Goal: Task Accomplishment & Management: Manage account settings

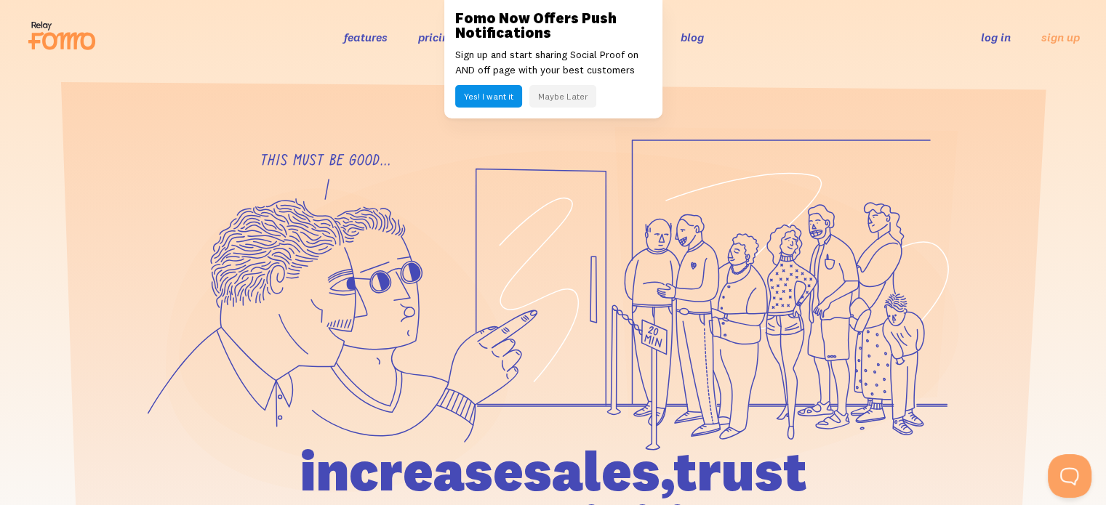
click at [989, 31] on link "log in" at bounding box center [996, 37] width 30 height 15
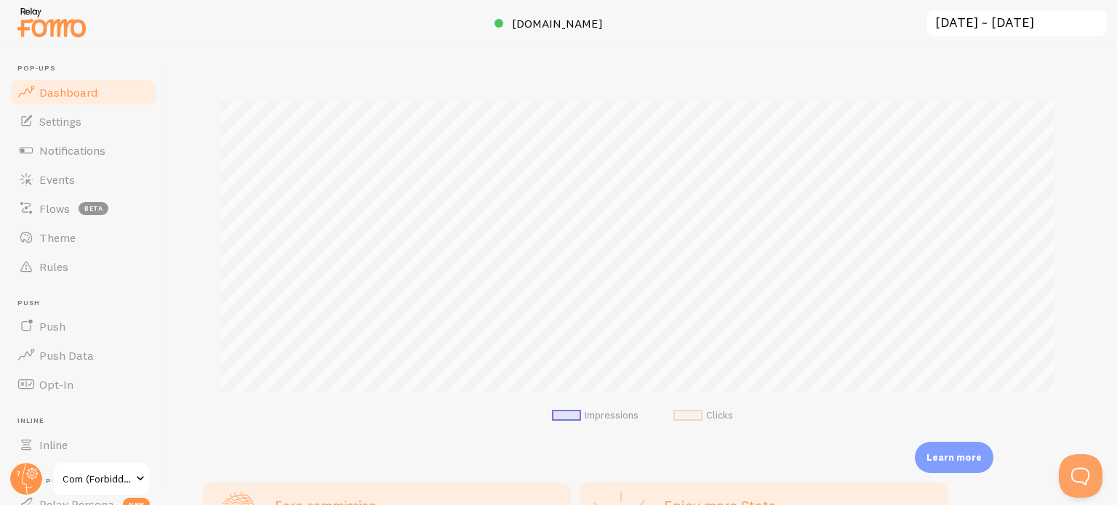
scroll to position [363, 0]
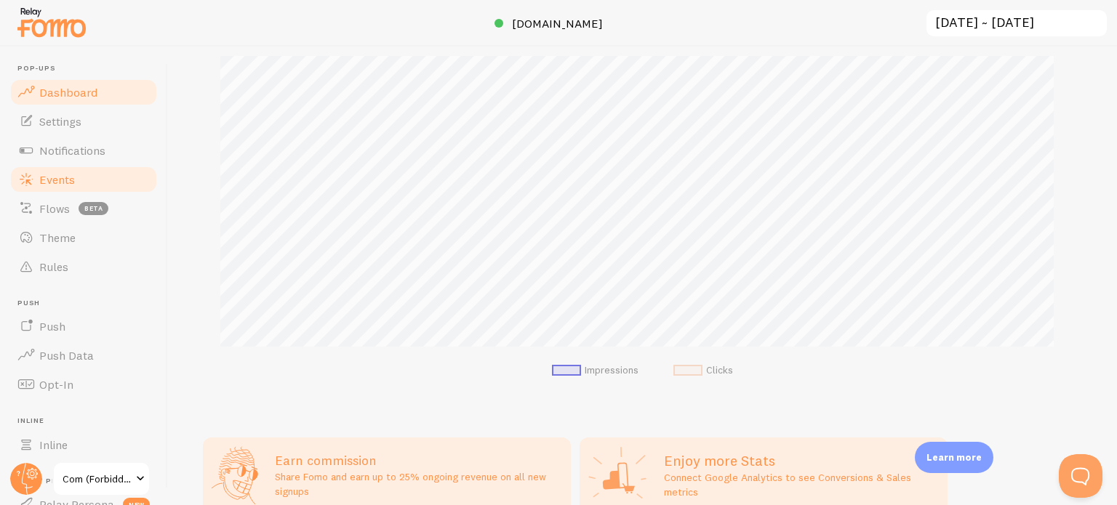
click at [76, 177] on link "Events" at bounding box center [84, 179] width 150 height 29
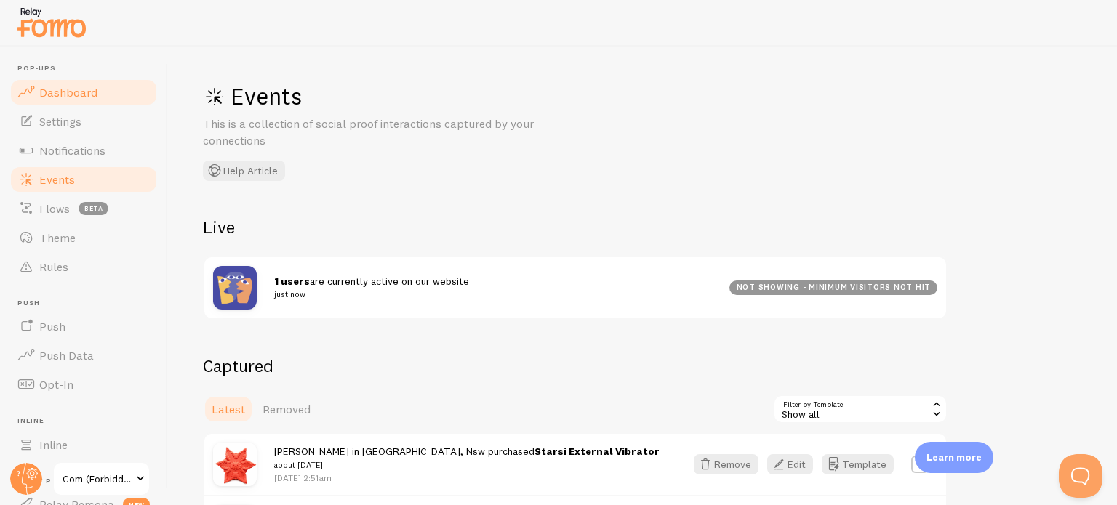
click at [68, 87] on span "Dashboard" at bounding box center [68, 92] width 58 height 15
